Goal: Communication & Community: Share content

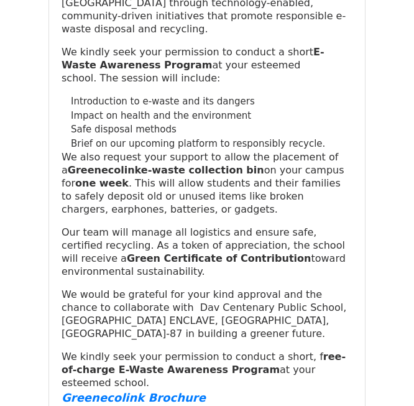
scroll to position [21772, 0]
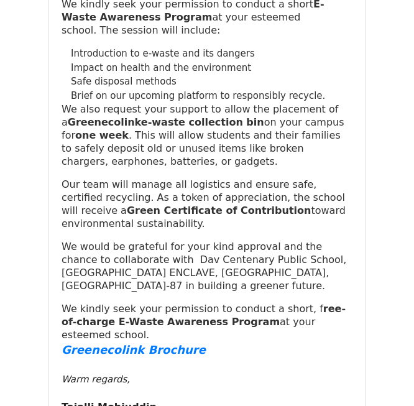
drag, startPoint x: 235, startPoint y: 160, endPoint x: 107, endPoint y: 160, distance: 127.3
copy h4 "[EMAIL_ADDRESS][DOMAIN_NAME]"
drag, startPoint x: 156, startPoint y: 248, endPoint x: 96, endPoint y: 240, distance: 60.9
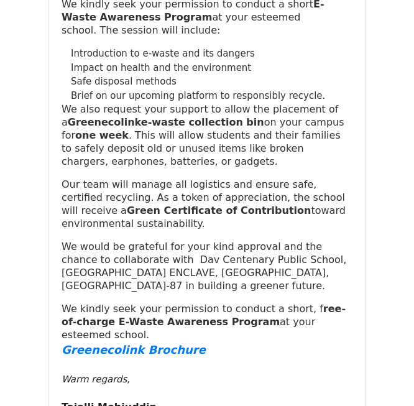
drag, startPoint x: 180, startPoint y: 248, endPoint x: 101, endPoint y: 241, distance: 79.2
copy td "Request to Conduct E-Waste Awareness Program at [GEOGRAPHIC_DATA], [PERSON_NAME…"
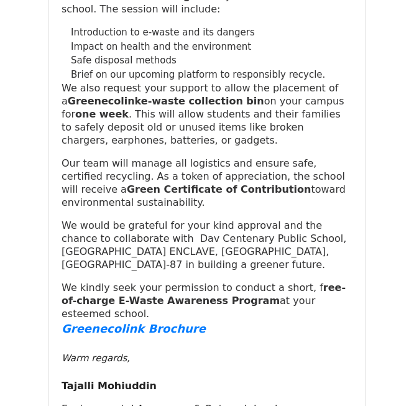
scroll to position [21784, 0]
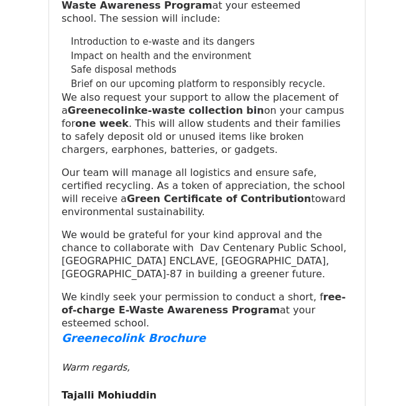
drag, startPoint x: 346, startPoint y: 303, endPoint x: 59, endPoint y: 281, distance: 287.8
copy div "Lore Ipsumdolo Sitametco, Adipiscin elit Seddoeiusmod Tempori Utlabor! Et dol m…"
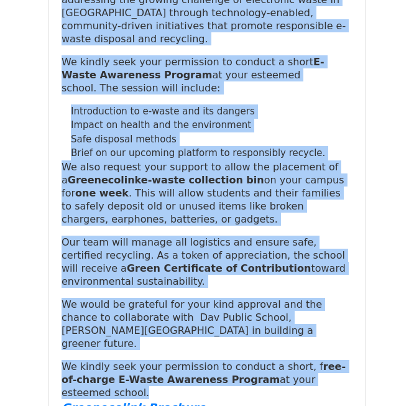
scroll to position [22717, 0]
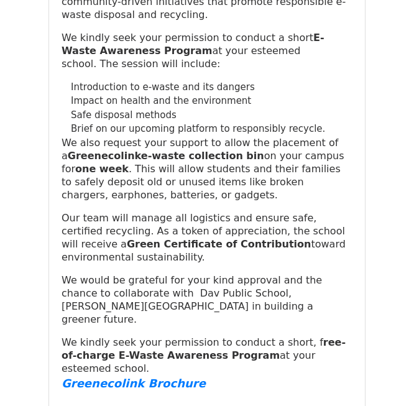
drag, startPoint x: 245, startPoint y: 157, endPoint x: 109, endPoint y: 160, distance: 136.1
copy h4 "[EMAIL_ADDRESS][DOMAIN_NAME]"
drag, startPoint x: 311, startPoint y: 245, endPoint x: 93, endPoint y: 234, distance: 218.3
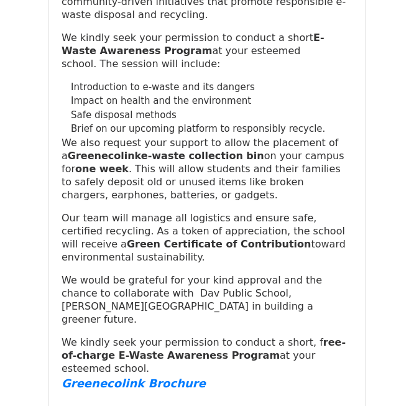
copy tr "Request to Conduct E-Waste Awareness Program at [GEOGRAPHIC_DATA], [GEOGRAPHIC_…"
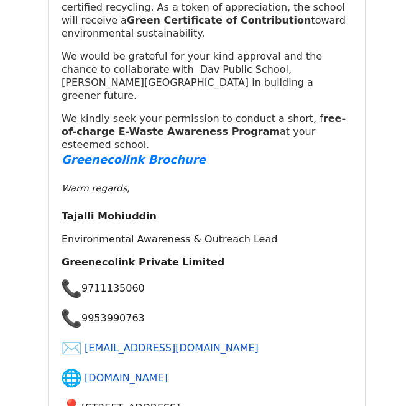
scroll to position [22789, 0]
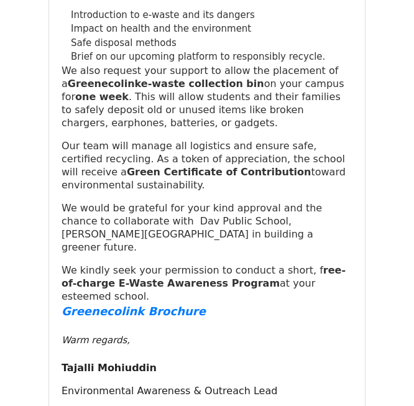
drag, startPoint x: 343, startPoint y: 340, endPoint x: 58, endPoint y: 204, distance: 315.3
copy div "Lore Ipsumdolo Sitametco, Adipiscin elit Seddoeiusmod Tempori Utlabor! Et dol m…"
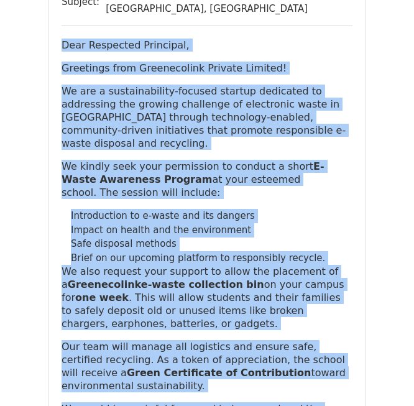
scroll to position [23643, 0]
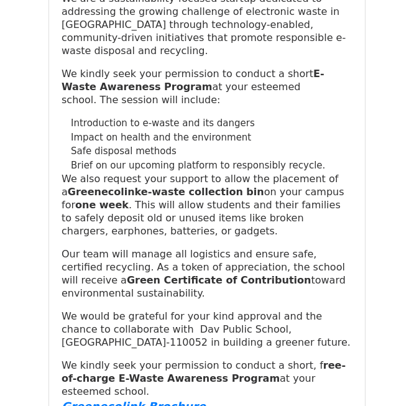
drag, startPoint x: 113, startPoint y: 165, endPoint x: 277, endPoint y: 159, distance: 164.1
copy h4 "[EMAIL_ADDRESS][DOMAIN_NAME]"
drag, startPoint x: 132, startPoint y: 260, endPoint x: 98, endPoint y: 247, distance: 36.8
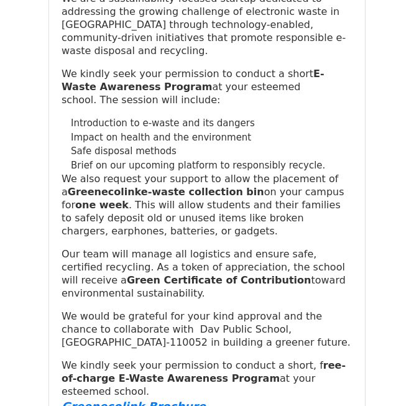
drag, startPoint x: 202, startPoint y: 270, endPoint x: 98, endPoint y: 244, distance: 108.0
copy tr "Request to Conduct E-Waste Awareness Program at [GEOGRAPHIC_DATA], [GEOGRAPHIC_…"
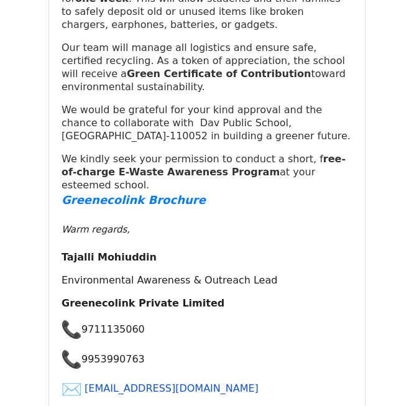
scroll to position [23802, 0]
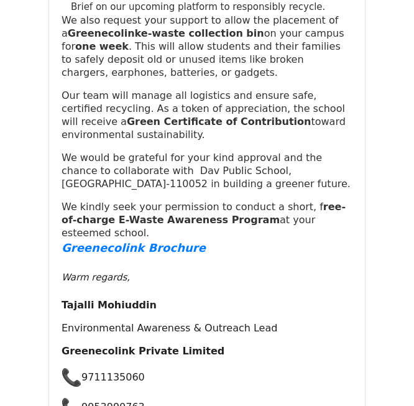
drag, startPoint x: 344, startPoint y: 253, endPoint x: 59, endPoint y: 153, distance: 301.9
copy div "Lore Ipsumdolo Sitametco, Adipiscin elit Seddoeiusmod Tempori Utlabor! Et dol m…"
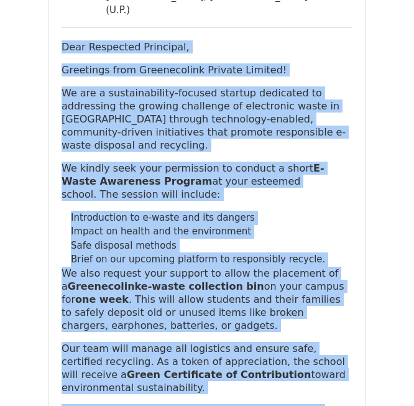
scroll to position [24544, 0]
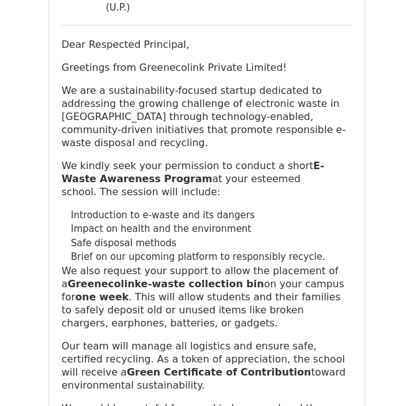
drag, startPoint x: 111, startPoint y: 217, endPoint x: 332, endPoint y: 224, distance: 220.6
copy h4 "[EMAIL_ADDRESS][DOMAIN_NAME]"
drag, startPoint x: 247, startPoint y: 313, endPoint x: 101, endPoint y: 298, distance: 147.4
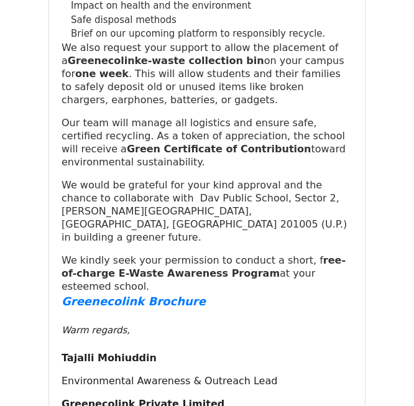
scroll to position [24637, 0]
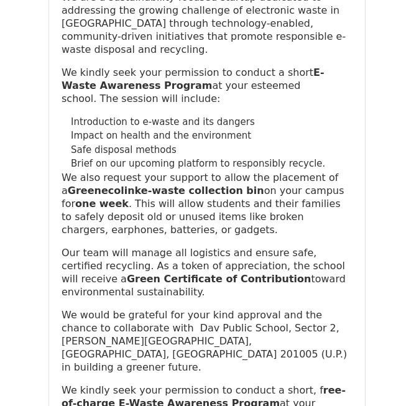
drag, startPoint x: 344, startPoint y: 339, endPoint x: 58, endPoint y: 266, distance: 295.0
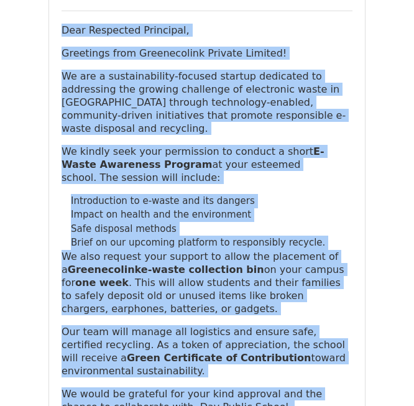
scroll to position [25592, 0]
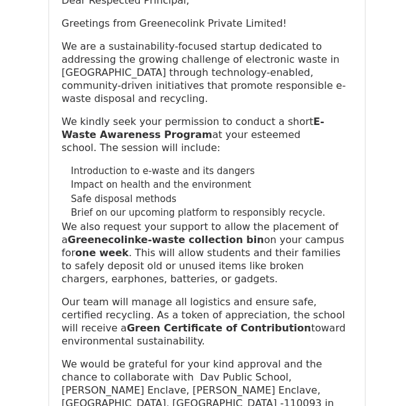
drag, startPoint x: 111, startPoint y: 130, endPoint x: 276, endPoint y: 127, distance: 165.3
drag, startPoint x: 343, startPoint y: 222, endPoint x: 99, endPoint y: 211, distance: 244.4
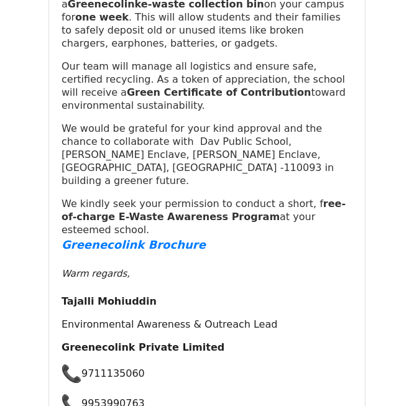
scroll to position [25823, 0]
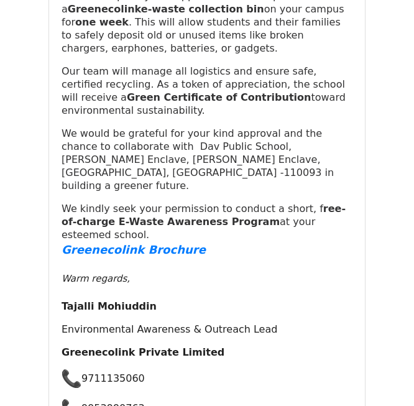
drag, startPoint x: 344, startPoint y: 327, endPoint x: 62, endPoint y: 29, distance: 410.4
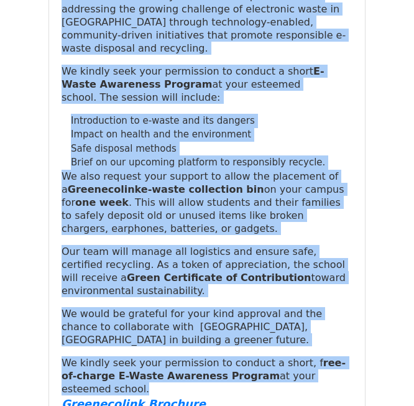
scroll to position [26612, 0]
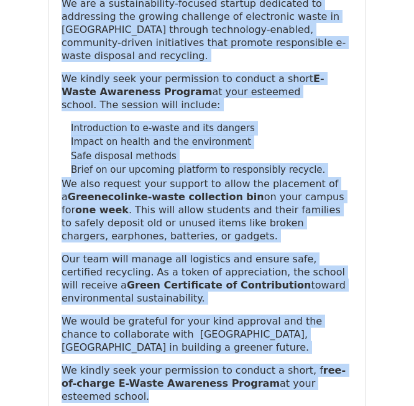
drag, startPoint x: 139, startPoint y: 161, endPoint x: 101, endPoint y: 132, distance: 48.3
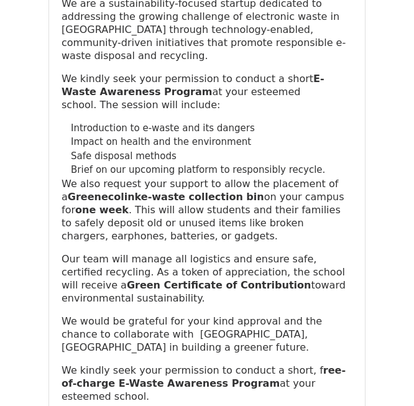
drag, startPoint x: 246, startPoint y: 43, endPoint x: 111, endPoint y: 55, distance: 135.3
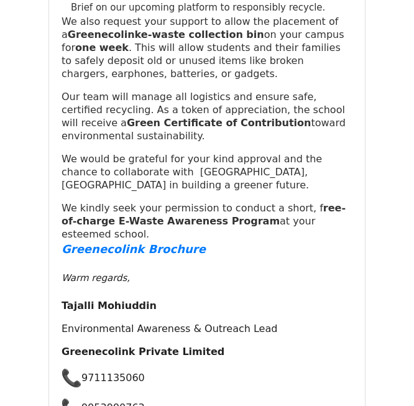
scroll to position [26767, 0]
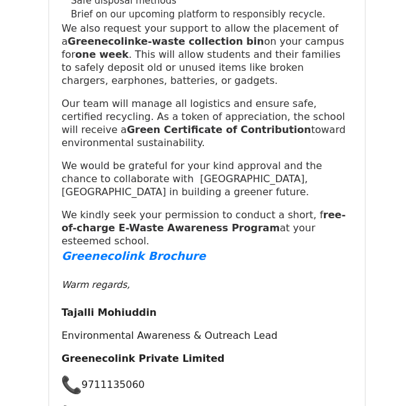
drag, startPoint x: 340, startPoint y: 373, endPoint x: 60, endPoint y: 35, distance: 438.5
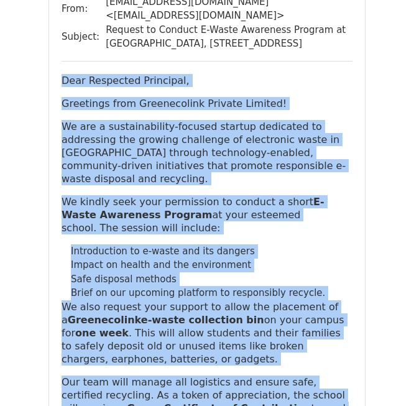
scroll to position [27475, 0]
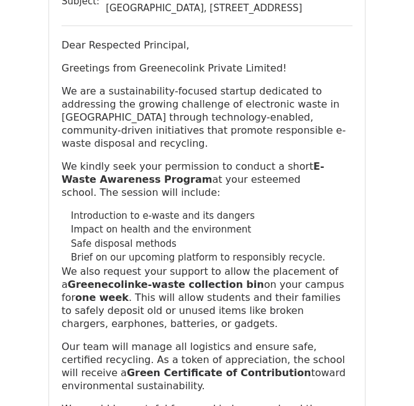
drag, startPoint x: 235, startPoint y: 143, endPoint x: 111, endPoint y: 142, distance: 123.6
drag, startPoint x: 134, startPoint y: 242, endPoint x: 99, endPoint y: 221, distance: 40.2
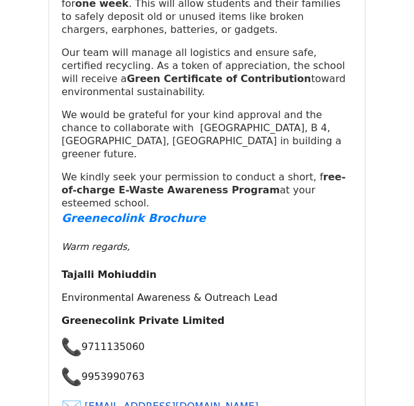
scroll to position [27816, 0]
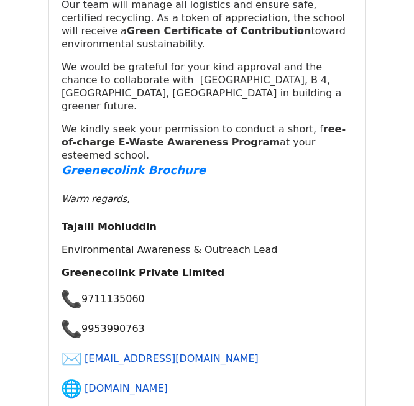
drag, startPoint x: 126, startPoint y: 256, endPoint x: 345, endPoint y: 349, distance: 237.7
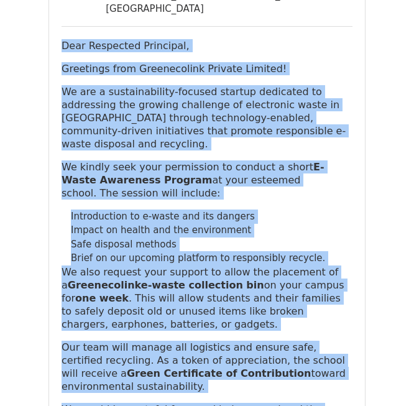
scroll to position [28450, 0]
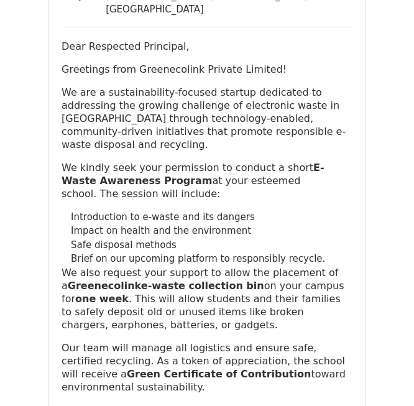
drag, startPoint x: 109, startPoint y: 114, endPoint x: 261, endPoint y: 121, distance: 152.4
drag, startPoint x: 198, startPoint y: 219, endPoint x: 96, endPoint y: 188, distance: 106.9
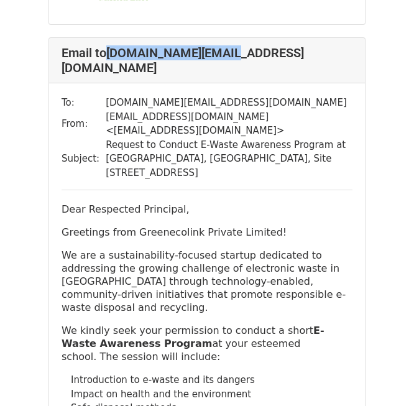
scroll to position [29280, 0]
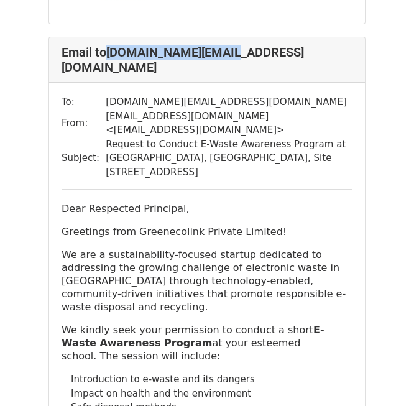
drag, startPoint x: 240, startPoint y: 319, endPoint x: 101, endPoint y: 314, distance: 139.2
drag, startPoint x: 239, startPoint y: 232, endPoint x: 107, endPoint y: 240, distance: 132.5
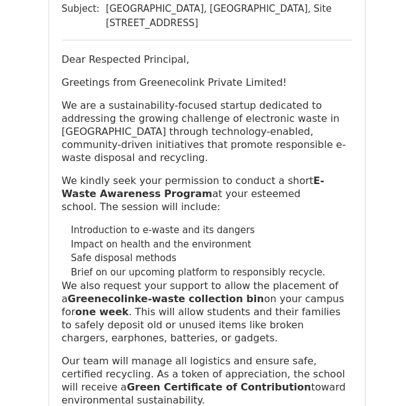
scroll to position [29406, 0]
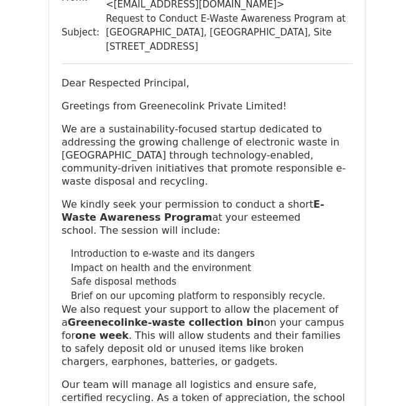
drag, startPoint x: 340, startPoint y: 371, endPoint x: 63, endPoint y: 239, distance: 307.3
